Goal: Find contact information: Find contact information

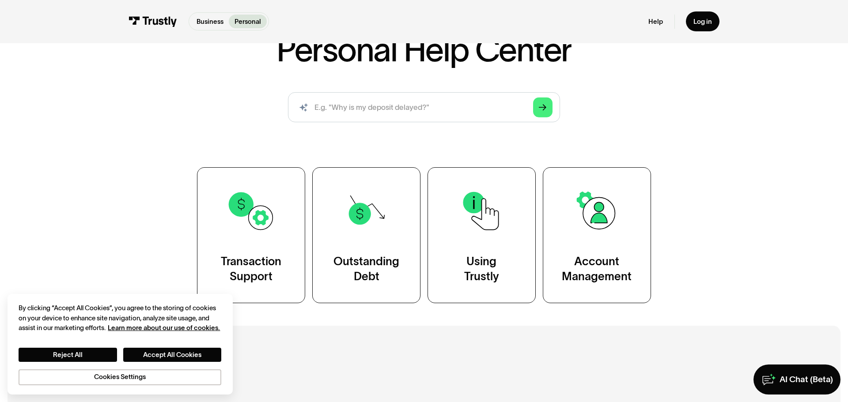
scroll to position [267, 0]
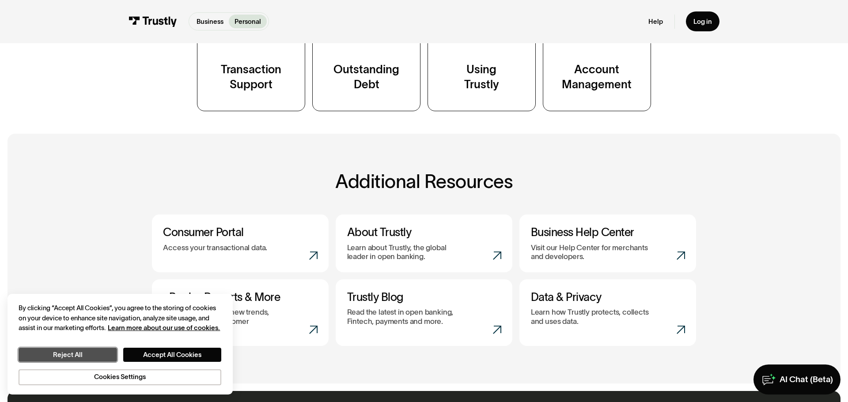
click at [83, 352] on button "Reject All" at bounding box center [68, 355] width 98 height 14
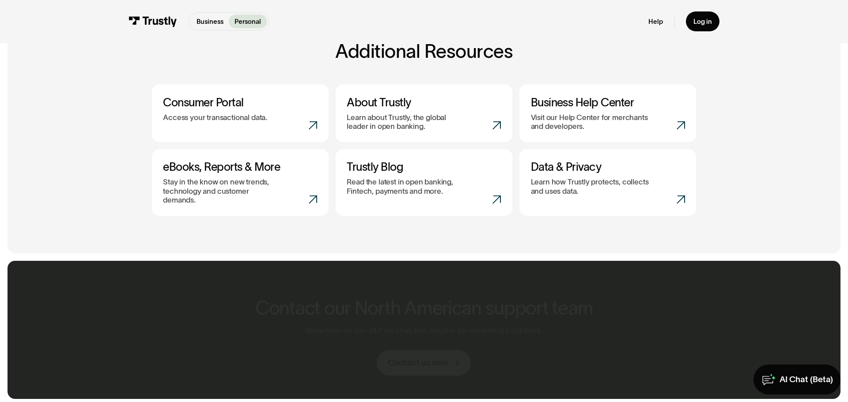
scroll to position [414, 0]
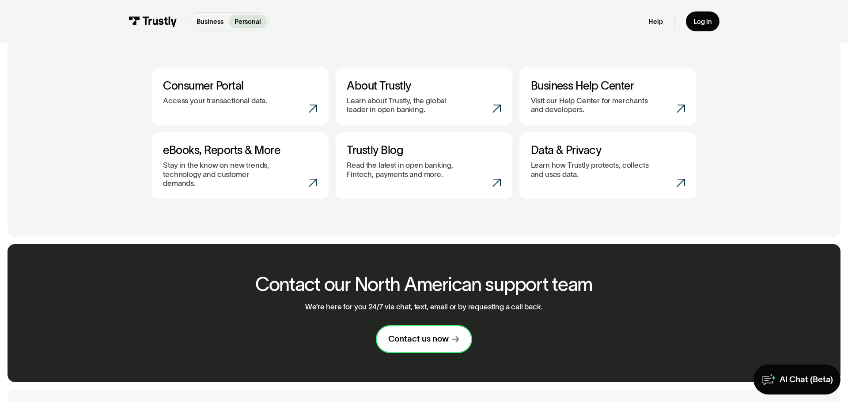
click at [406, 334] on div "Contact us now" at bounding box center [418, 339] width 61 height 11
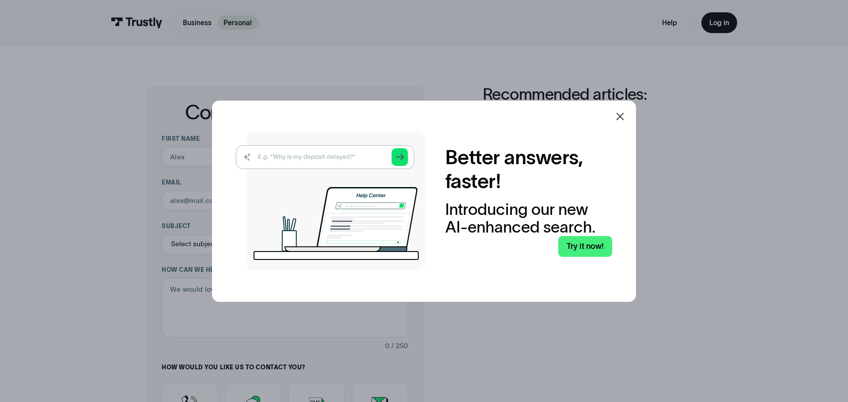
click at [620, 119] on icon at bounding box center [620, 116] width 11 height 11
